Goal: Transaction & Acquisition: Obtain resource

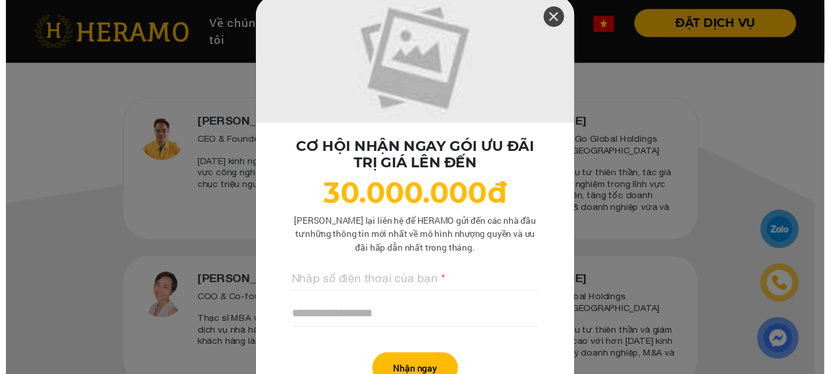
scroll to position [590, 0]
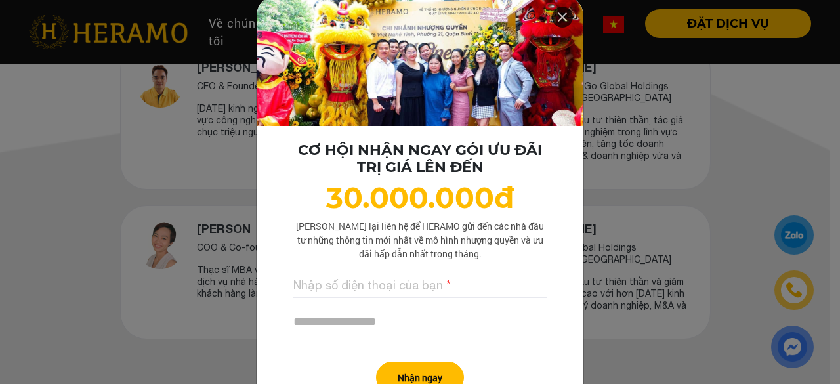
click at [559, 16] on icon at bounding box center [562, 17] width 16 height 24
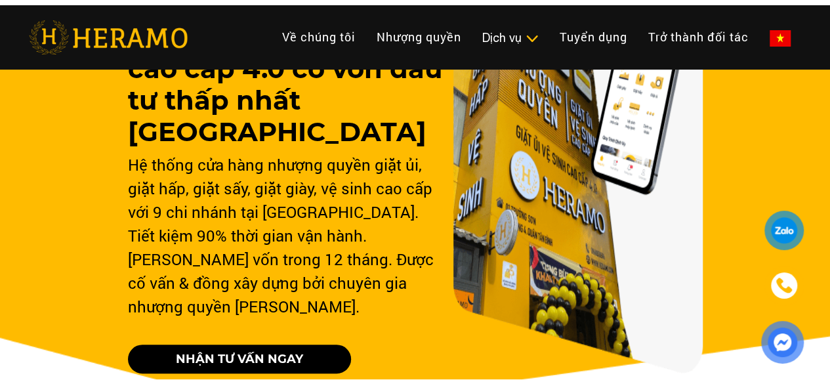
scroll to position [0, 0]
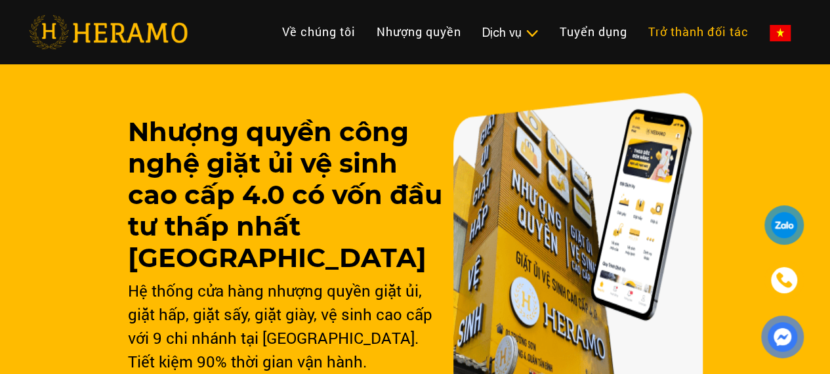
click at [638, 28] on link "Trở thành đối tác" at bounding box center [698, 32] width 121 height 28
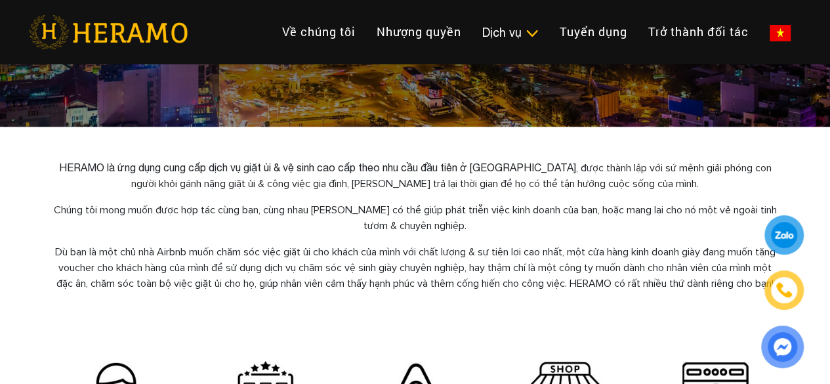
scroll to position [262, 0]
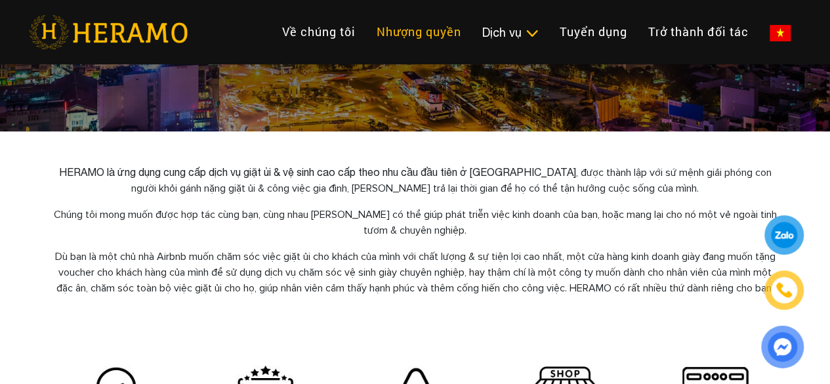
click at [366, 22] on link "Nhượng quyền" at bounding box center [419, 32] width 106 height 28
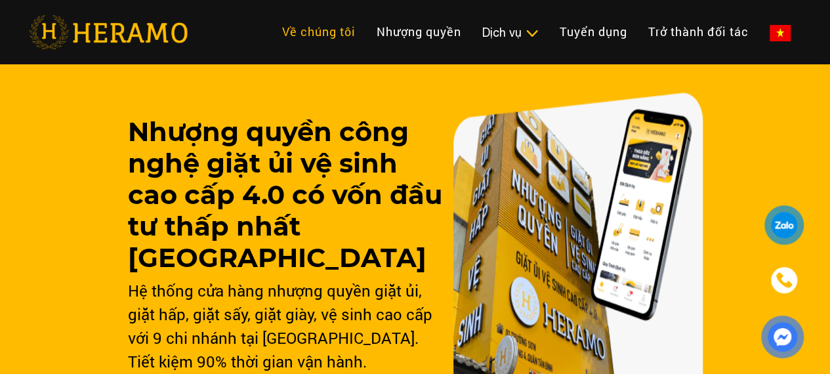
click at [272, 26] on link "Về chúng tôi" at bounding box center [319, 32] width 94 height 28
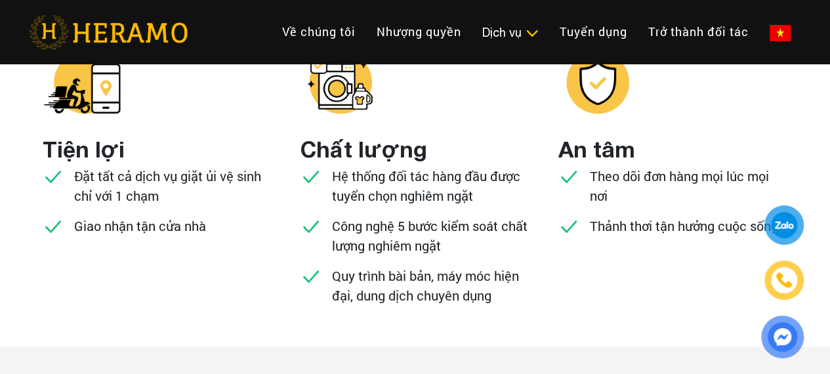
scroll to position [1378, 0]
click at [366, 23] on link "Nhượng quyền" at bounding box center [419, 32] width 106 height 28
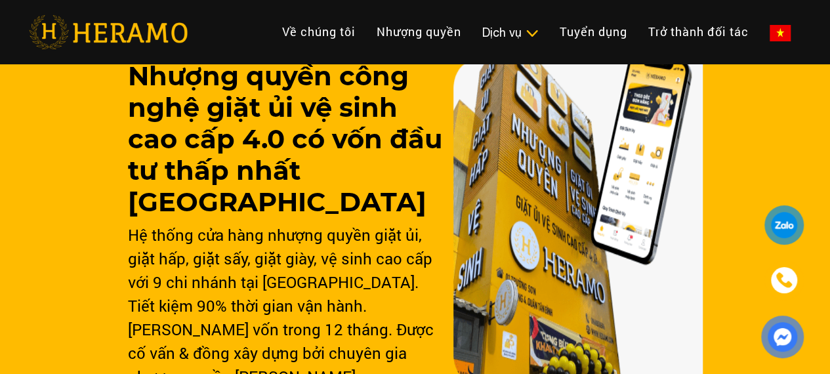
scroll to position [131, 0]
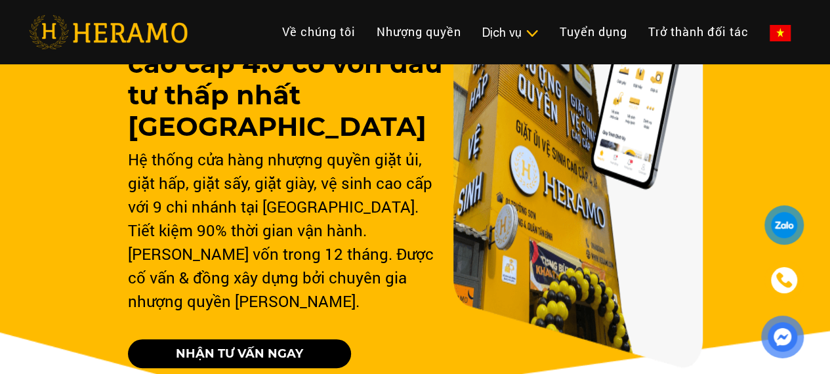
click at [301, 339] on link "NHẬN TƯ VẤN NGAY" at bounding box center [239, 353] width 223 height 29
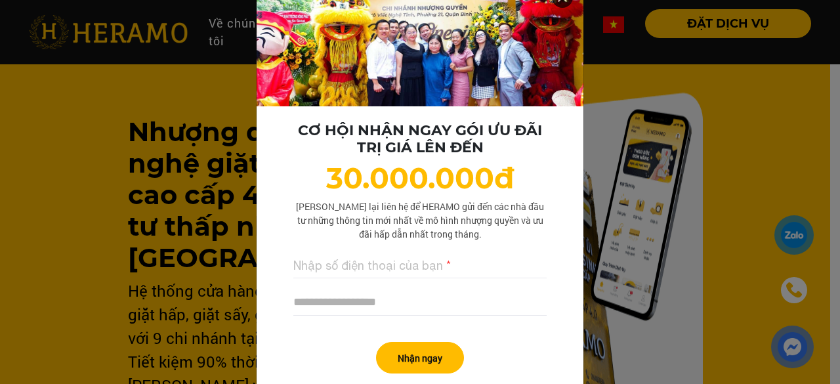
scroll to position [0, 0]
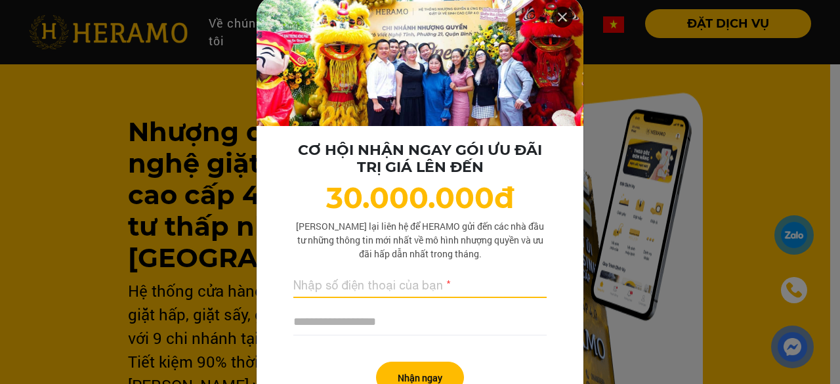
click at [358, 283] on input "text" at bounding box center [419, 284] width 253 height 27
type input "**********"
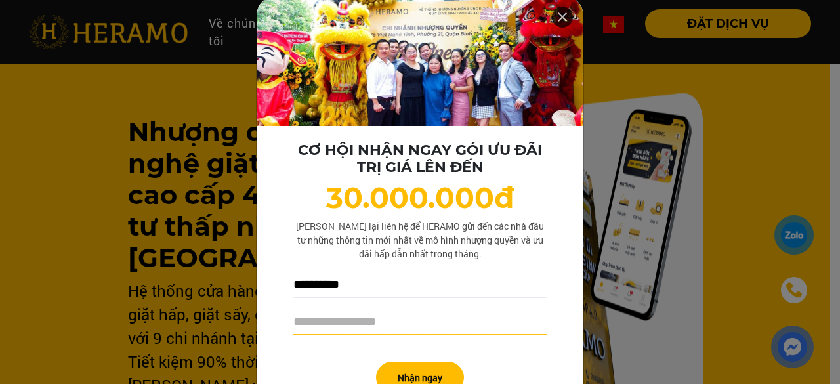
click at [340, 322] on input "text" at bounding box center [419, 321] width 253 height 27
type input "**********"
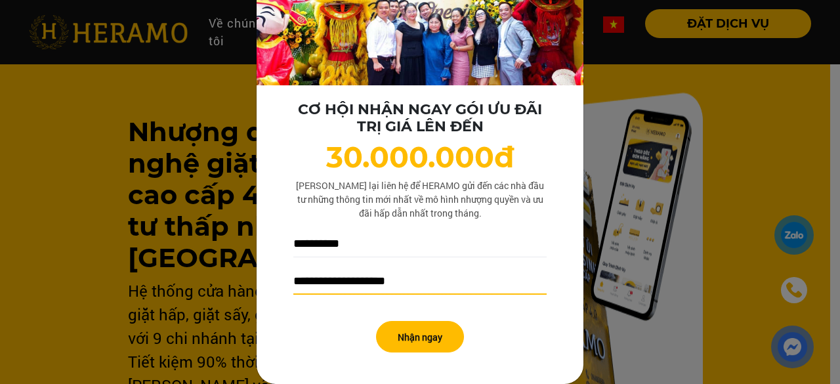
scroll to position [41, 0]
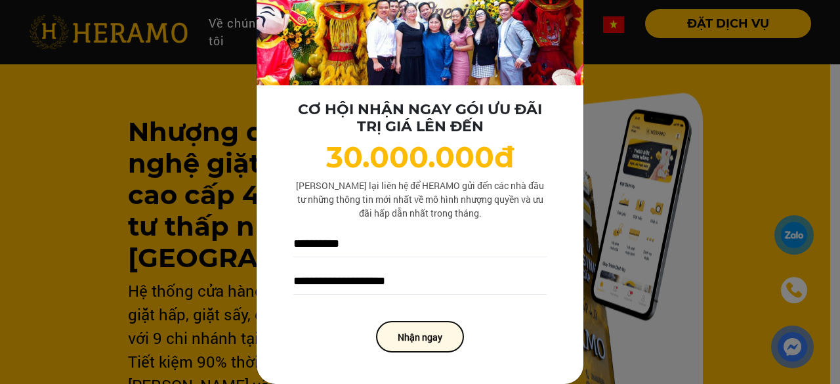
click at [412, 334] on button "Nhận ngay" at bounding box center [420, 336] width 88 height 31
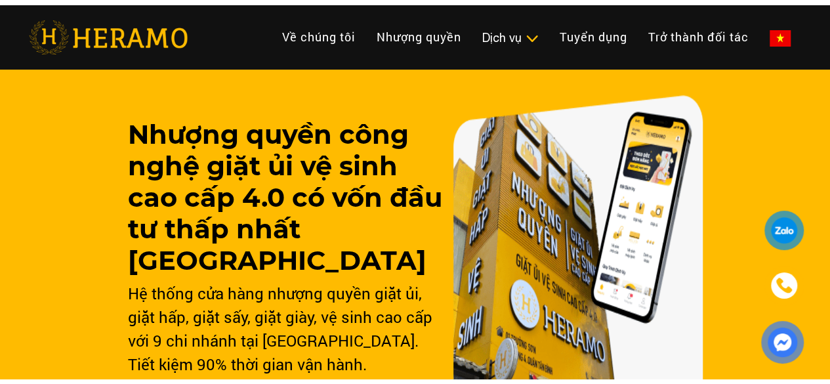
scroll to position [0, 0]
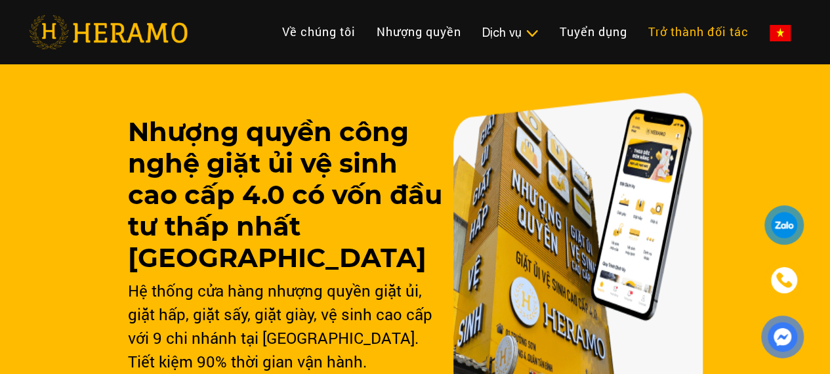
click at [638, 18] on link "Trở thành đối tác" at bounding box center [698, 32] width 121 height 28
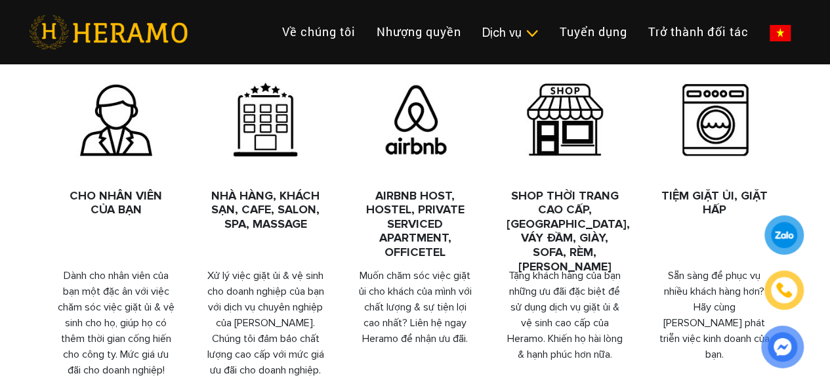
scroll to position [525, 0]
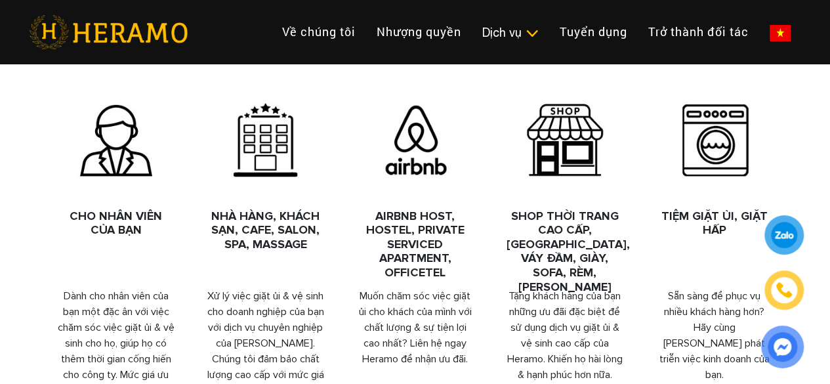
click at [705, 144] on img at bounding box center [714, 139] width 79 height 73
click at [724, 234] on h4 "Tiệm Giặt Ủi, Giặt Hấp" at bounding box center [714, 223] width 117 height 28
click at [705, 302] on div "Tiệm Giặt Ủi, Giặt Hấp Sẵn sàng để phục vụ nhiều khách hàng hơn? Hãy cùng Heram…" at bounding box center [715, 244] width 150 height 283
click at [690, 293] on div "Tiệm Giặt Ủi, Giặt Hấp Sẵn sàng để phục vụ nhiều khách hàng hơn? Hãy cùng Heram…" at bounding box center [715, 244] width 150 height 283
click at [272, 37] on link "Về chúng tôi" at bounding box center [319, 32] width 94 height 28
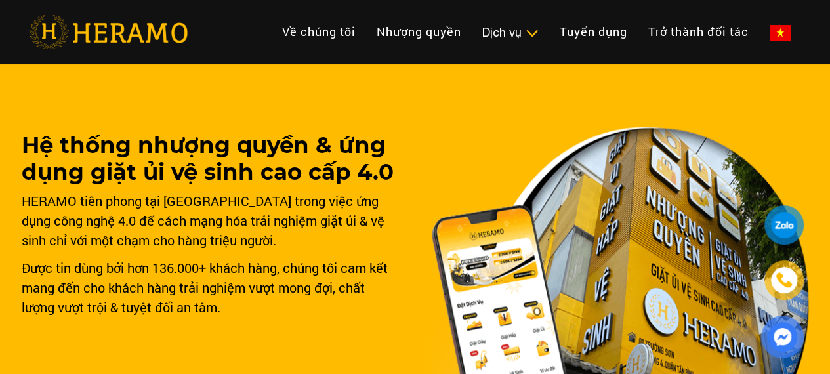
click at [153, 19] on img at bounding box center [108, 32] width 159 height 34
click at [777, 219] on div at bounding box center [784, 225] width 24 height 24
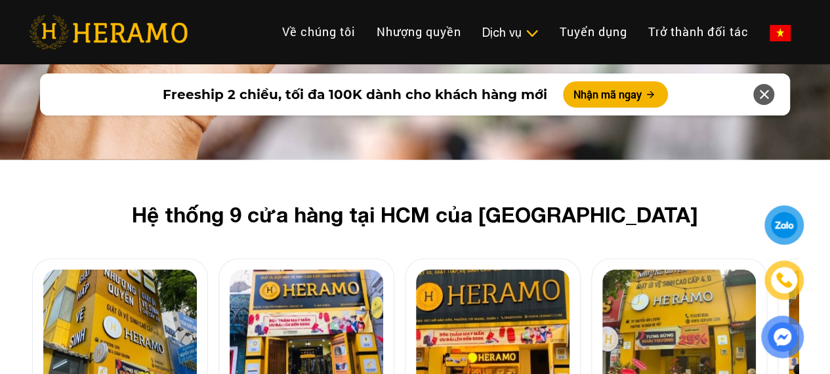
scroll to position [3936, 0]
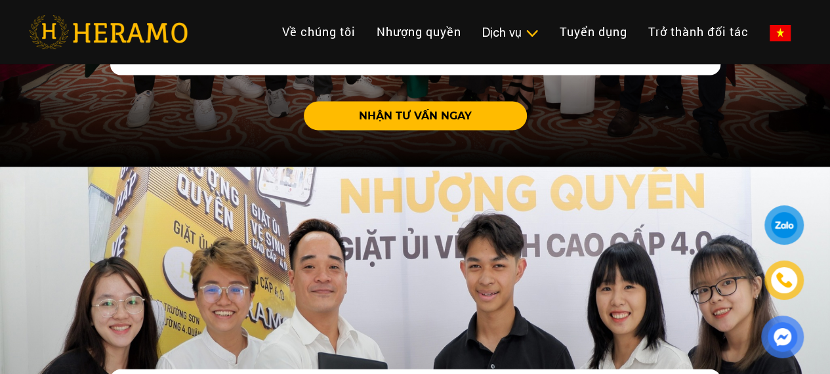
scroll to position [3740, 0]
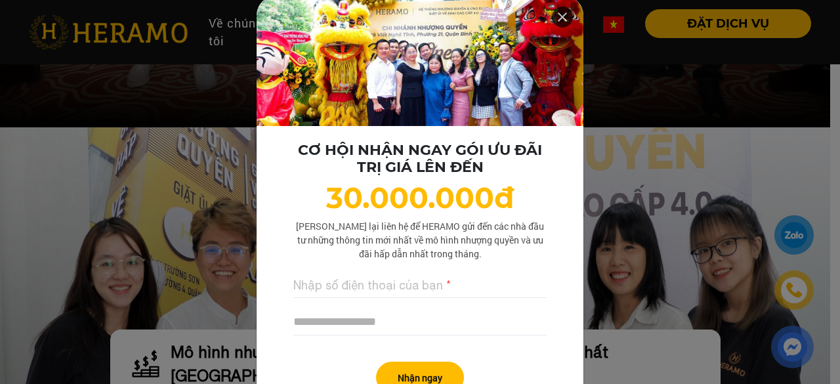
click at [558, 18] on icon at bounding box center [562, 17] width 16 height 24
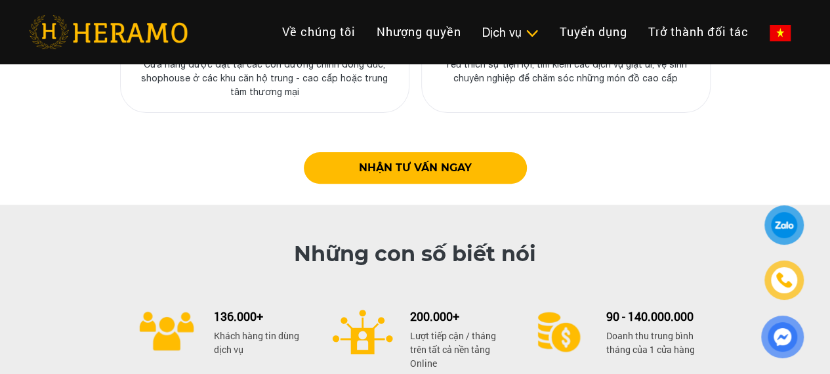
scroll to position [5183, 0]
